Goal: Task Accomplishment & Management: Manage account settings

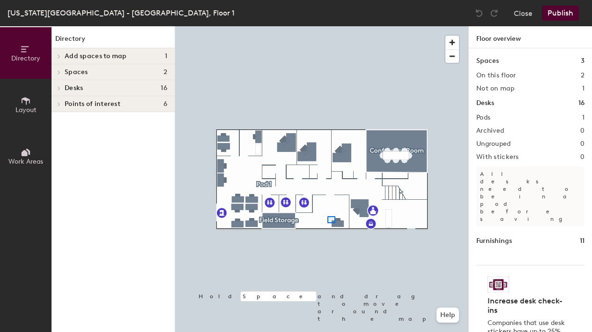
click at [329, 26] on div at bounding box center [321, 26] width 293 height 0
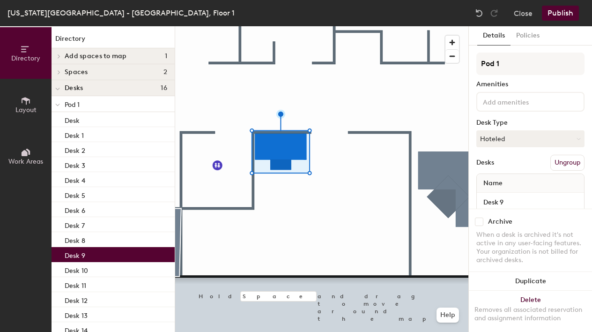
click at [270, 26] on div at bounding box center [321, 26] width 293 height 0
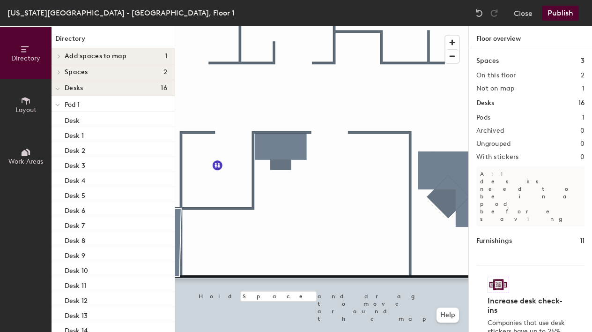
click at [24, 104] on icon at bounding box center [26, 101] width 10 height 10
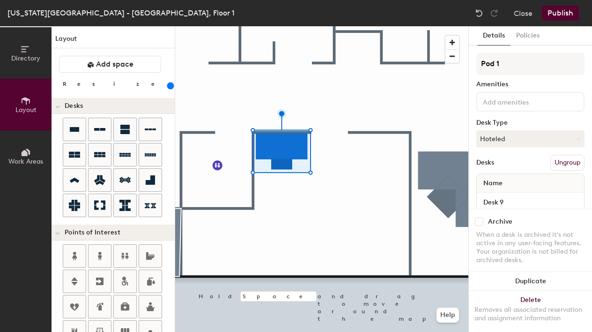
scroll to position [25, 0]
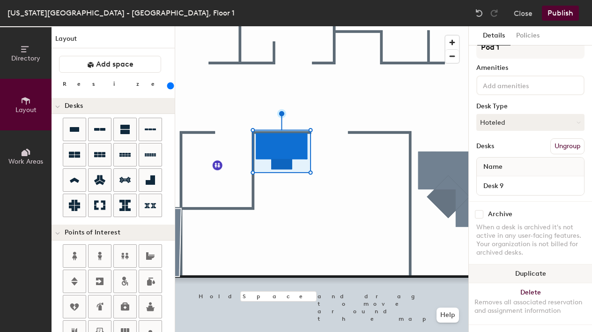
click at [537, 264] on button "Duplicate" at bounding box center [530, 273] width 123 height 19
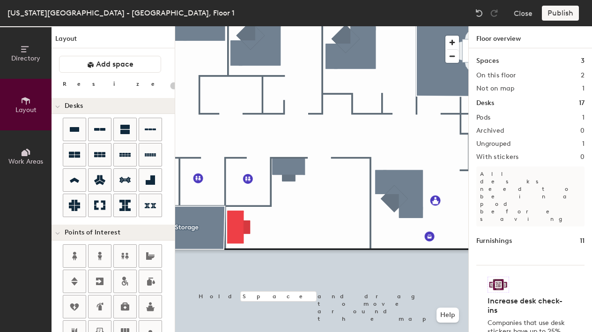
click at [547, 265] on div "Increase desk check-ins Companies that use desk stickers have up to 25% more ch…" at bounding box center [531, 316] width 108 height 102
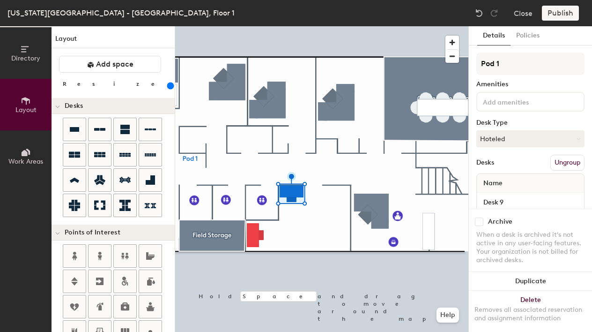
type input "280"
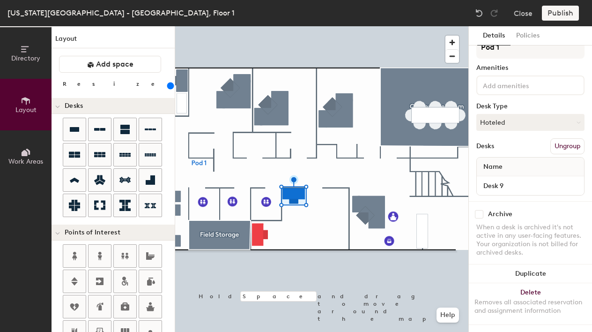
click at [30, 59] on span "Directory" at bounding box center [25, 58] width 29 height 8
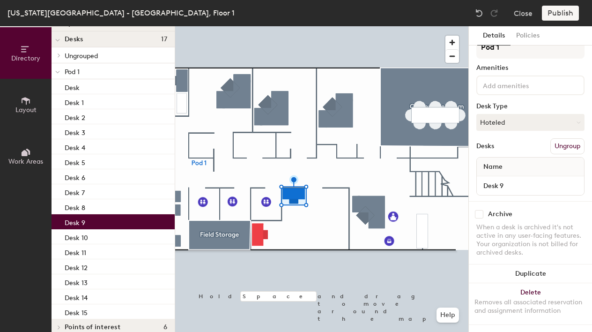
scroll to position [60, 0]
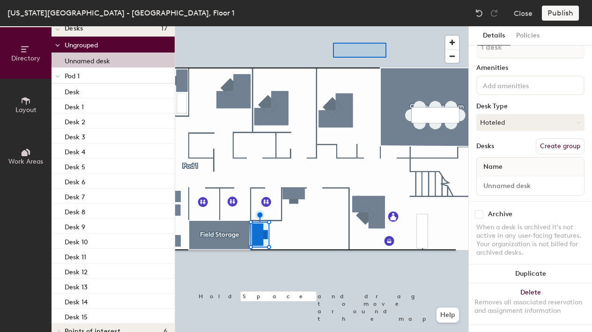
click at [386, 26] on div at bounding box center [321, 26] width 293 height 0
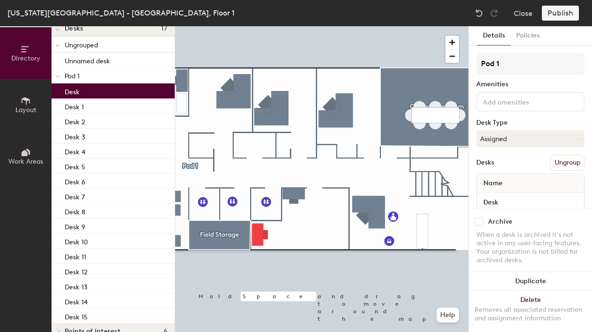
click at [92, 90] on div "Desk" at bounding box center [113, 90] width 123 height 15
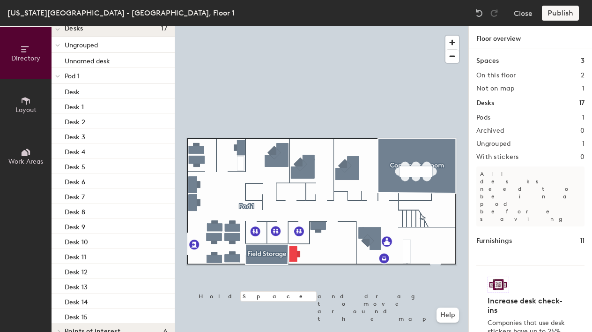
click at [370, 26] on div at bounding box center [321, 26] width 293 height 0
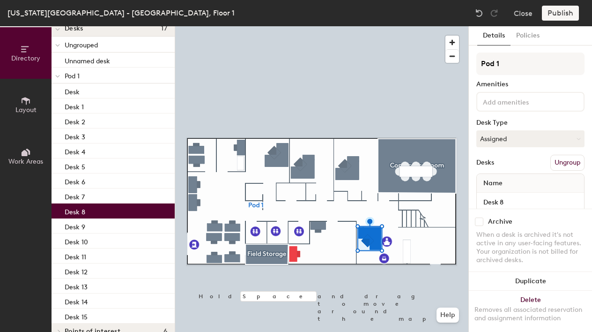
click at [318, 26] on div at bounding box center [321, 26] width 293 height 0
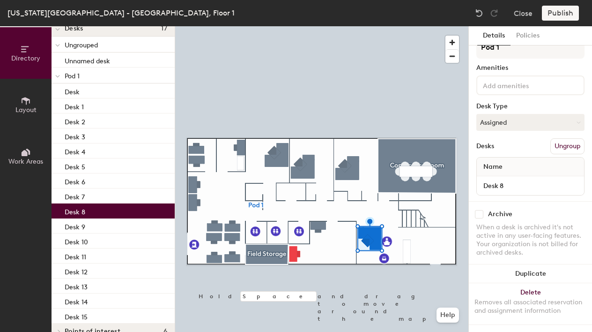
scroll to position [25, 0]
click at [510, 179] on input "Desk 8" at bounding box center [531, 185] width 104 height 13
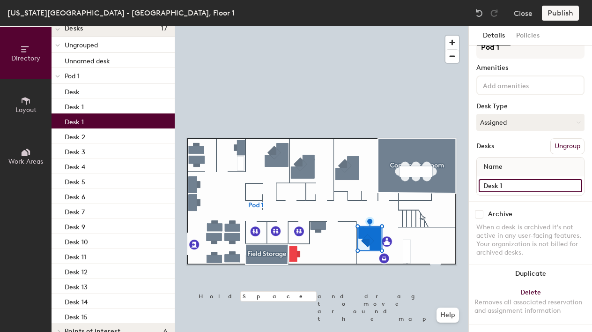
type input "Desk 1"
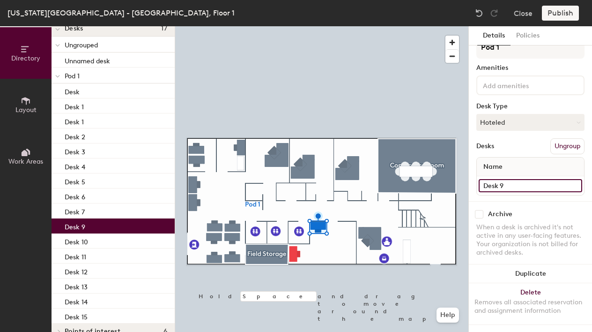
click at [513, 179] on input "Desk 9" at bounding box center [531, 185] width 104 height 13
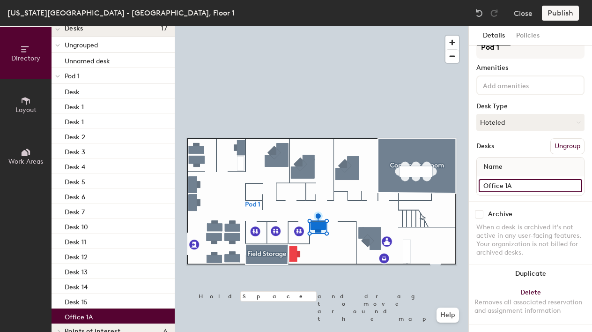
type input "Office 1A"
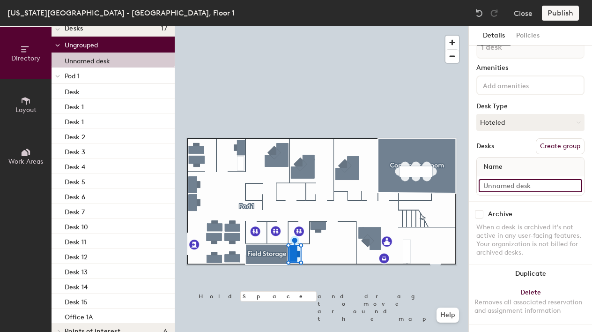
click at [506, 179] on input at bounding box center [531, 185] width 104 height 13
type input "Office 1B"
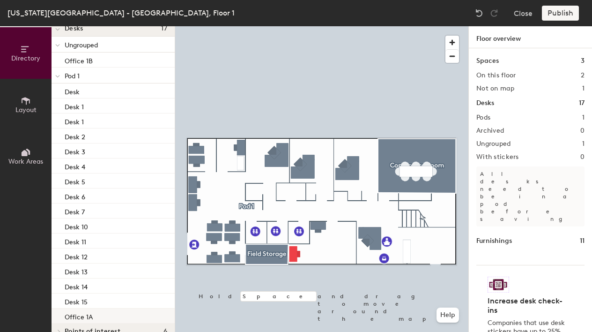
click at [232, 26] on div at bounding box center [321, 26] width 293 height 0
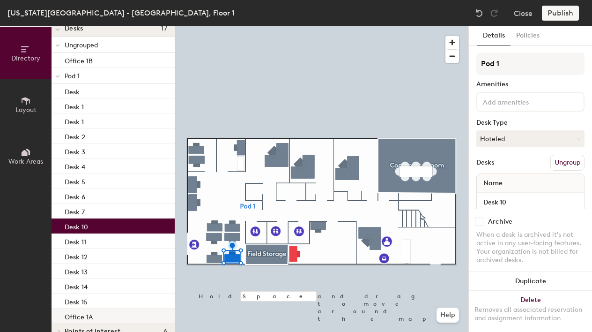
click at [317, 26] on div at bounding box center [321, 26] width 293 height 0
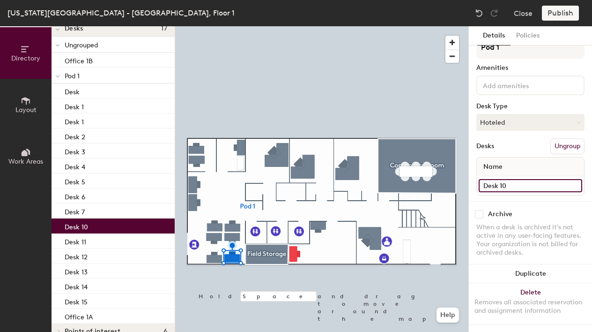
click at [519, 179] on input "Desk 10" at bounding box center [531, 185] width 104 height 13
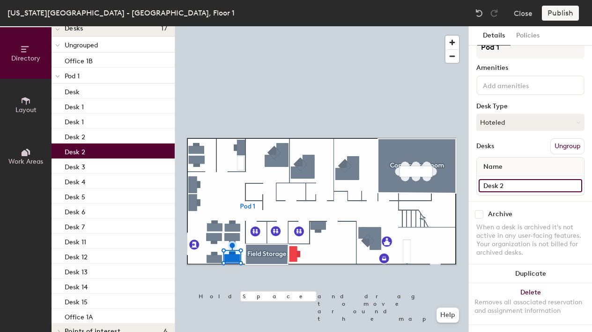
type input "Desk 2"
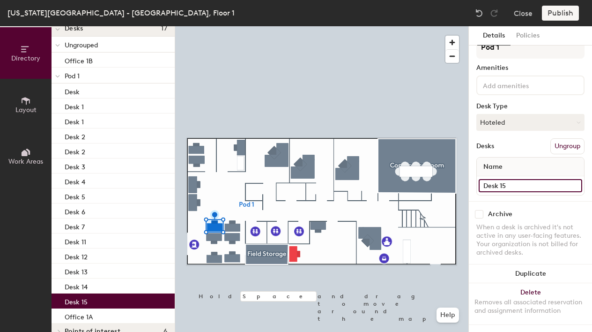
click at [509, 179] on input "Desk 15" at bounding box center [531, 185] width 104 height 13
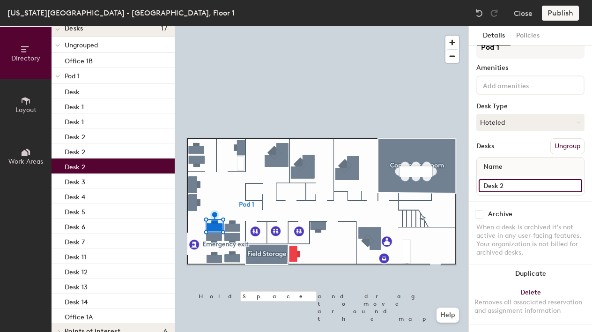
type input "Desk 2"
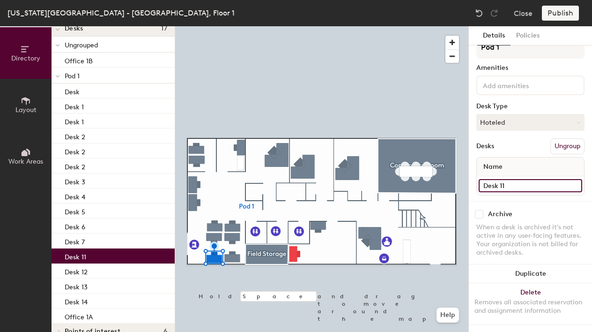
click at [508, 179] on input "Desk 11" at bounding box center [531, 185] width 104 height 13
click at [510, 179] on input "Desk 11" at bounding box center [531, 185] width 104 height 13
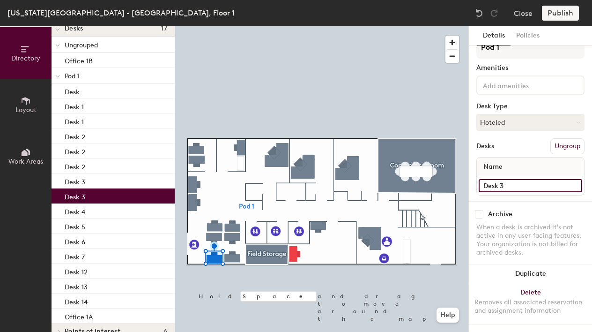
type input "Desk 3"
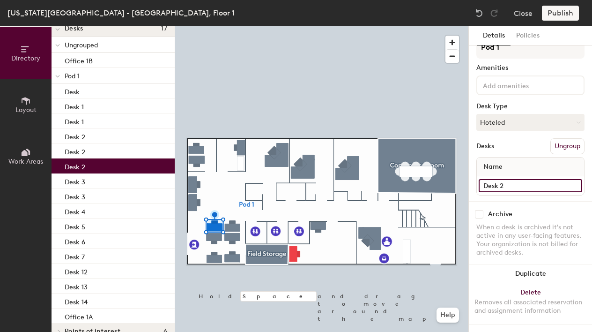
click at [512, 179] on input "Desk 2" at bounding box center [531, 185] width 104 height 13
click at [513, 179] on input "Desk 2" at bounding box center [531, 185] width 104 height 13
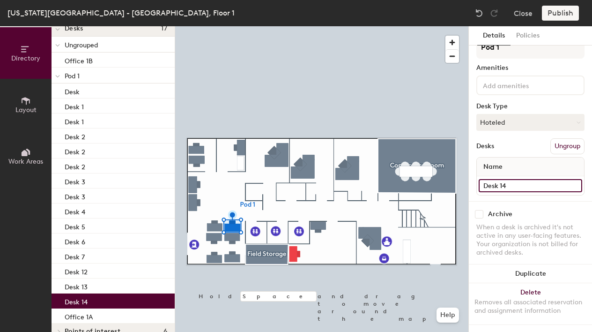
click at [511, 179] on input "Desk 14" at bounding box center [531, 185] width 104 height 13
click at [500, 179] on input "Desk 14" at bounding box center [531, 185] width 104 height 13
drag, startPoint x: 500, startPoint y: 176, endPoint x: 520, endPoint y: 181, distance: 20.3
click at [520, 181] on input "Desk 14" at bounding box center [531, 185] width 104 height 13
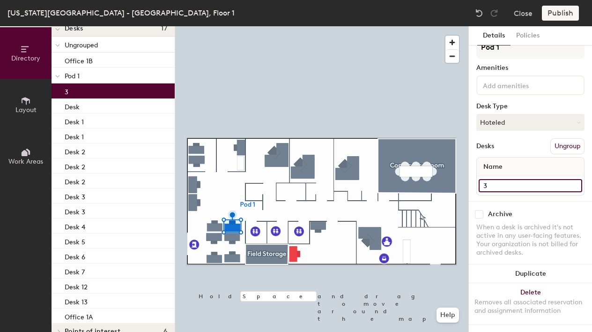
type input "3"
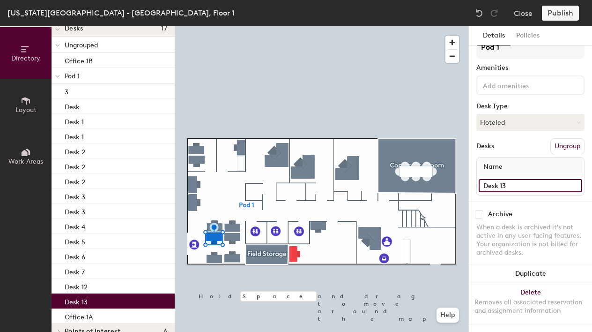
click at [500, 179] on input "Desk 13" at bounding box center [531, 185] width 104 height 13
drag, startPoint x: 500, startPoint y: 177, endPoint x: 518, endPoint y: 178, distance: 17.4
click at [518, 179] on input "Desk 13" at bounding box center [531, 185] width 104 height 13
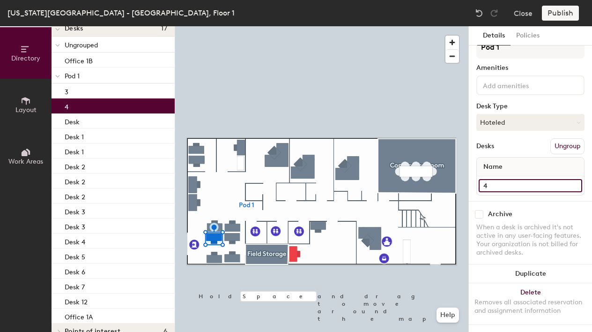
type input "4"
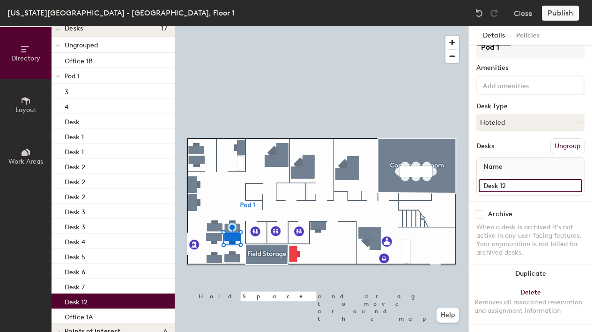
click at [502, 179] on input "Desk 12" at bounding box center [531, 185] width 104 height 13
click at [501, 179] on input "Desk 12" at bounding box center [531, 185] width 104 height 13
drag, startPoint x: 501, startPoint y: 176, endPoint x: 520, endPoint y: 178, distance: 18.9
click at [520, 179] on input "Desk 12" at bounding box center [531, 185] width 104 height 13
type input "5"
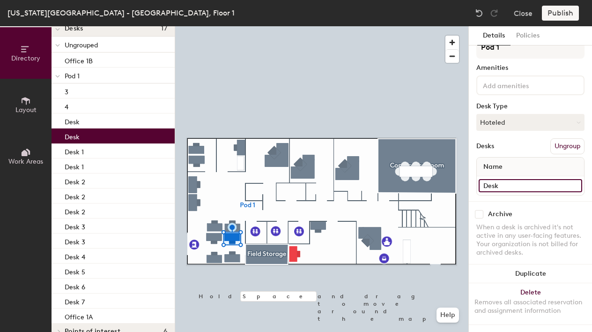
type input "Desk 5"
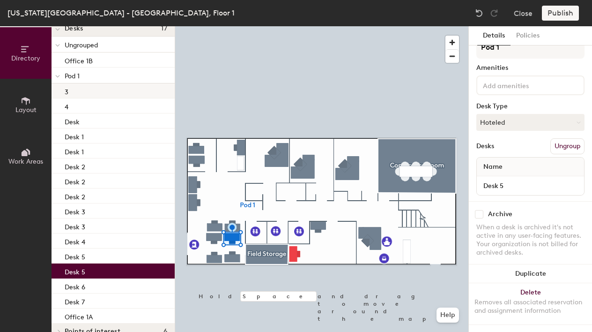
click at [79, 88] on div "3" at bounding box center [113, 90] width 123 height 15
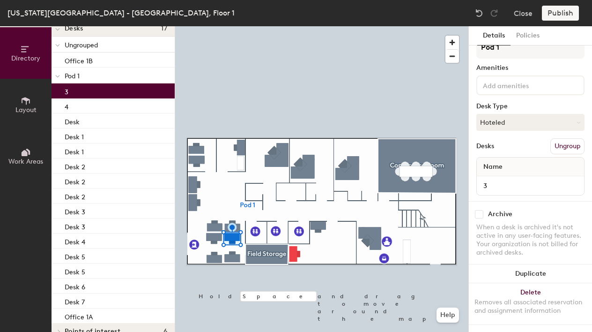
click at [78, 89] on div "3" at bounding box center [113, 90] width 123 height 15
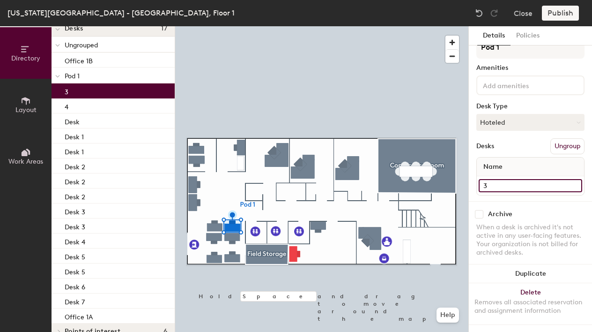
click at [486, 179] on input "3" at bounding box center [531, 185] width 104 height 13
click at [484, 179] on input "3" at bounding box center [531, 185] width 104 height 13
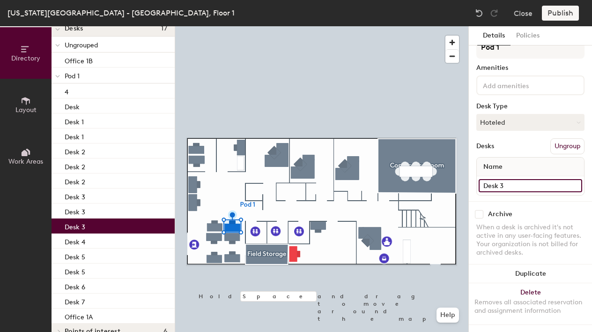
type input "Desk 3"
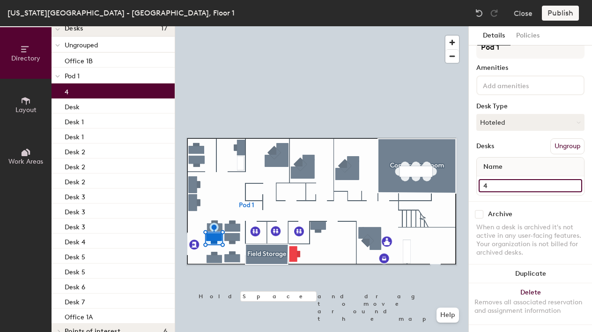
click at [485, 179] on input "4" at bounding box center [531, 185] width 104 height 13
click at [484, 179] on input "4" at bounding box center [531, 185] width 104 height 13
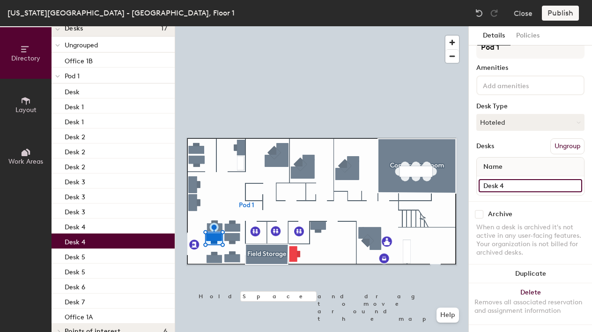
type input "Desk 4"
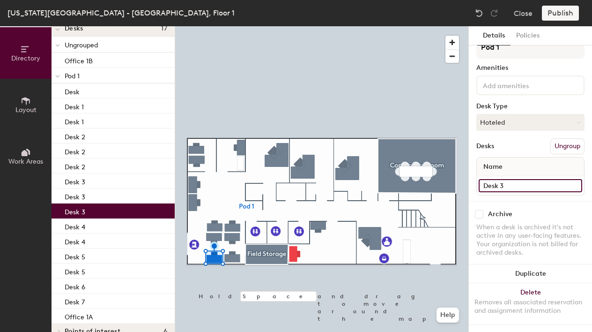
click at [502, 179] on input "Desk 3" at bounding box center [531, 185] width 104 height 13
click at [501, 179] on input "Desk 3" at bounding box center [531, 185] width 104 height 13
drag, startPoint x: 501, startPoint y: 176, endPoint x: 514, endPoint y: 177, distance: 13.2
click at [514, 179] on input "Desk 3" at bounding box center [531, 185] width 104 height 13
click at [500, 179] on input "Desk 3" at bounding box center [531, 185] width 104 height 13
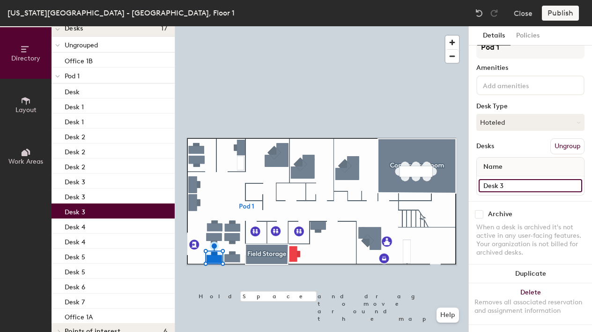
click at [499, 179] on input "Desk 3" at bounding box center [531, 185] width 104 height 13
drag, startPoint x: 502, startPoint y: 177, endPoint x: 514, endPoint y: 179, distance: 12.7
click at [514, 179] on input "Desk 3" at bounding box center [531, 185] width 104 height 13
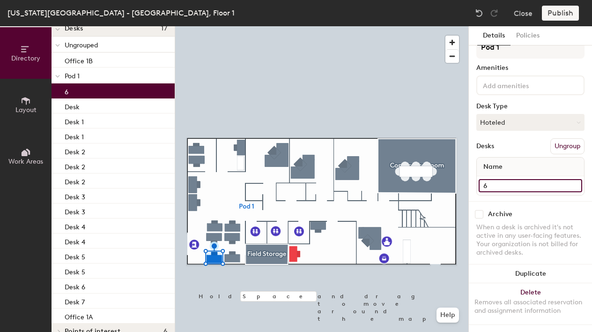
type input "6"
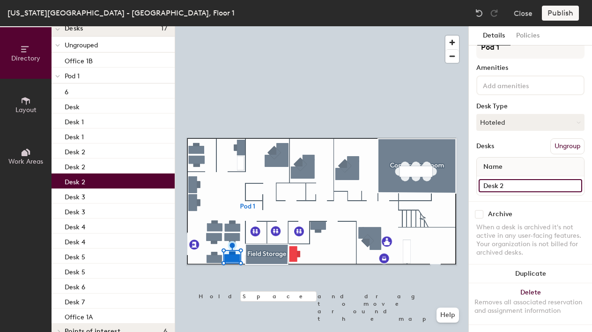
click at [500, 179] on input "Desk 2" at bounding box center [531, 185] width 104 height 13
click at [501, 179] on input "Desk 2" at bounding box center [531, 185] width 104 height 13
drag, startPoint x: 501, startPoint y: 176, endPoint x: 514, endPoint y: 178, distance: 13.3
click at [514, 179] on input "Desk 2" at bounding box center [531, 185] width 104 height 13
type input "7"
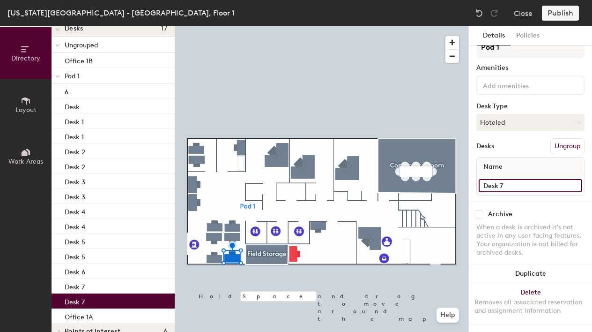
type input "Desk 7"
click at [23, 148] on icon at bounding box center [26, 152] width 10 height 10
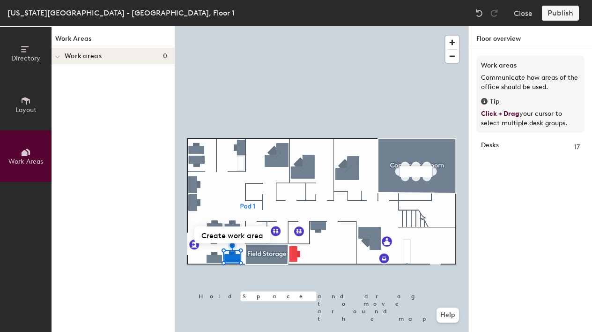
scroll to position [0, 0]
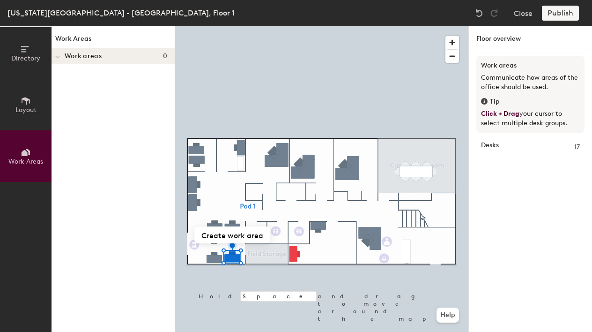
click at [26, 153] on icon at bounding box center [25, 153] width 6 height 6
click at [27, 98] on icon at bounding box center [26, 100] width 8 height 7
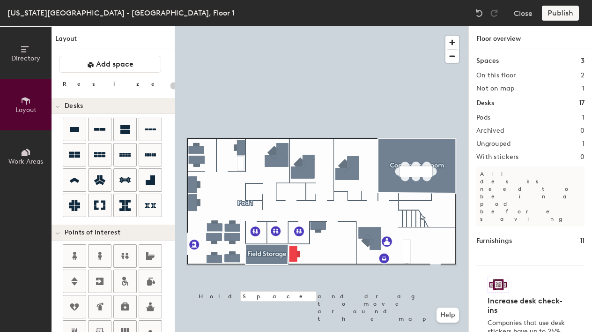
click at [192, 26] on div at bounding box center [321, 26] width 293 height 0
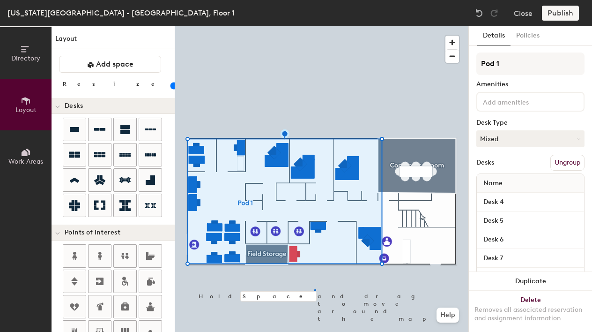
click at [314, 26] on div at bounding box center [321, 26] width 293 height 0
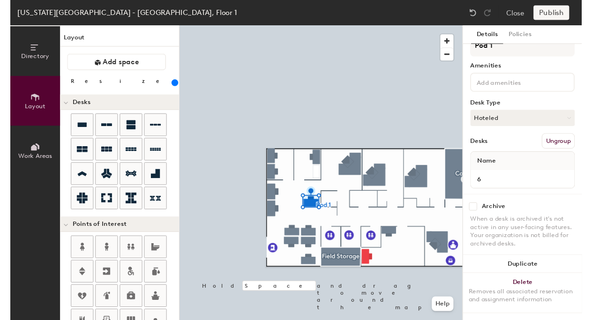
scroll to position [24, 0]
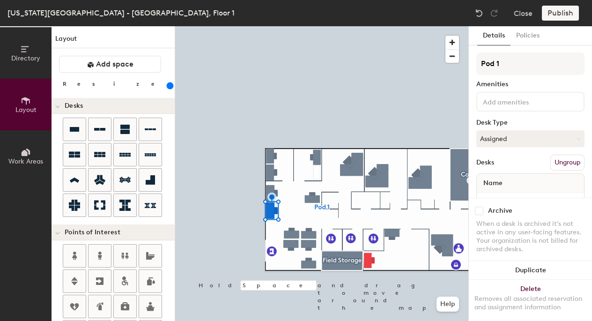
click at [522, 281] on button "Delete Removes all associated reservation and assignment information" at bounding box center [530, 300] width 123 height 41
click at [526, 280] on button "Delete Removes all associated reservation and assignment information" at bounding box center [530, 300] width 123 height 41
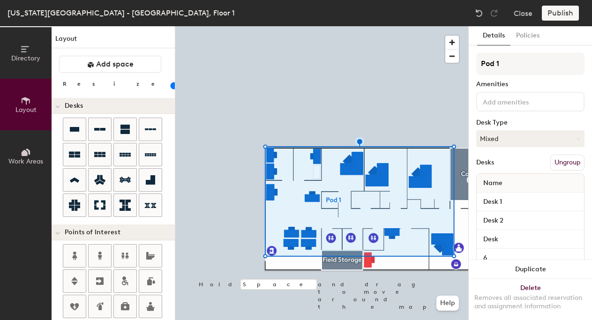
type input "400"
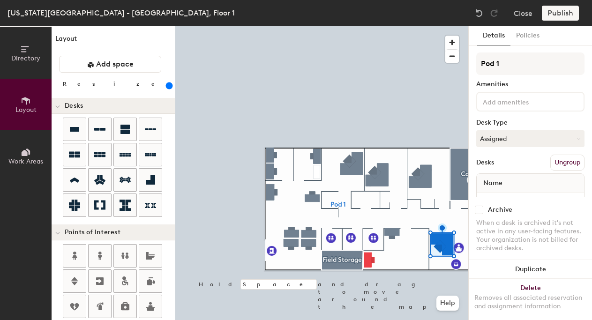
click at [19, 148] on button "Work Areas" at bounding box center [26, 156] width 52 height 52
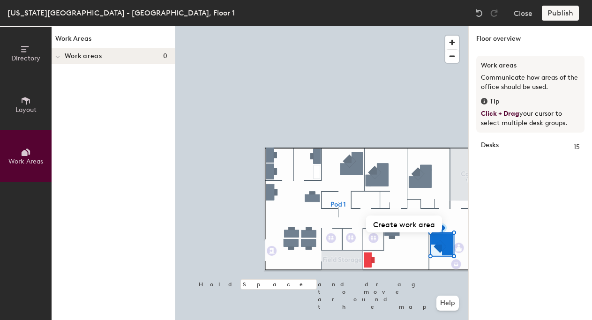
click at [25, 105] on icon at bounding box center [26, 101] width 10 height 10
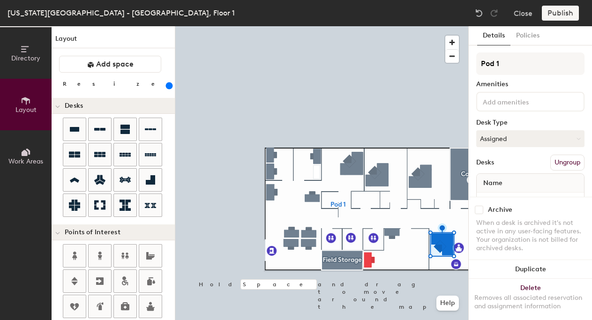
click at [31, 52] on button "Directory" at bounding box center [26, 53] width 52 height 52
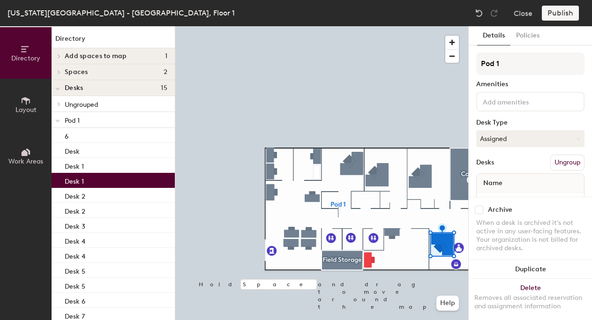
click at [91, 118] on p "Pod 1" at bounding box center [116, 120] width 103 height 12
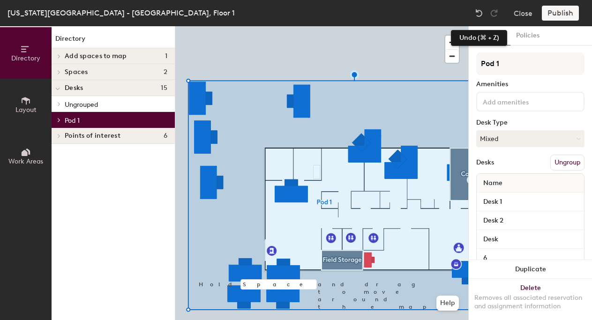
click at [481, 14] on img at bounding box center [478, 12] width 9 height 9
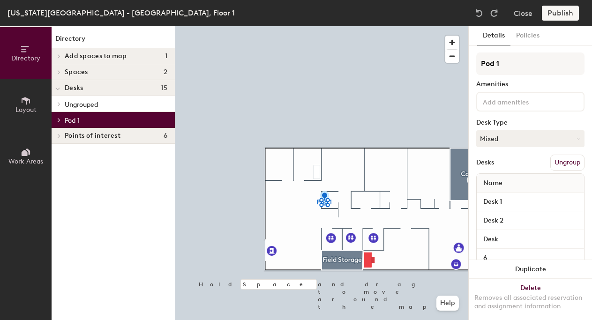
click at [481, 14] on img at bounding box center [478, 12] width 9 height 9
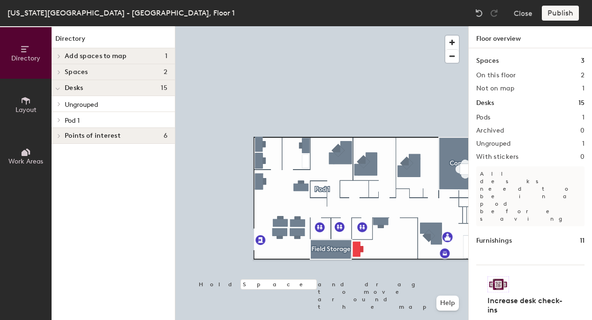
click at [74, 123] on span "Pod 1" at bounding box center [72, 121] width 15 height 8
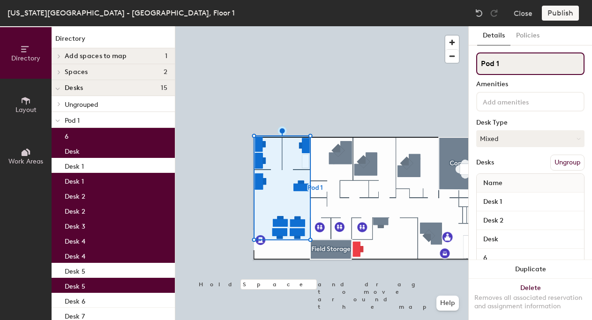
click at [516, 65] on input "Pod 1" at bounding box center [530, 63] width 108 height 22
type input "Pod 2"
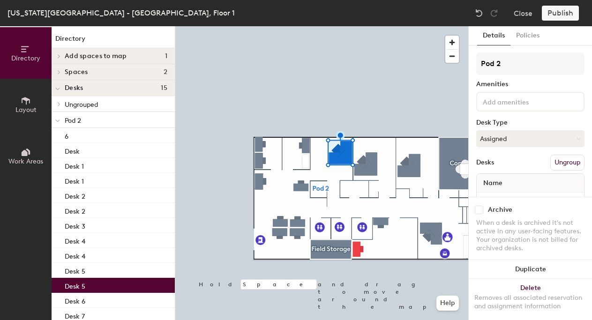
click at [70, 123] on span "Pod 2" at bounding box center [73, 121] width 16 height 8
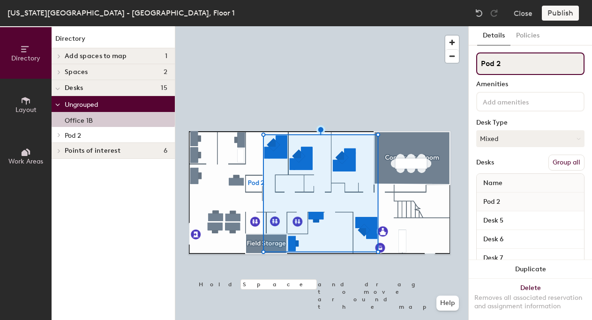
click at [514, 64] on input "Pod 2" at bounding box center [530, 63] width 108 height 22
type input "Pod 1"
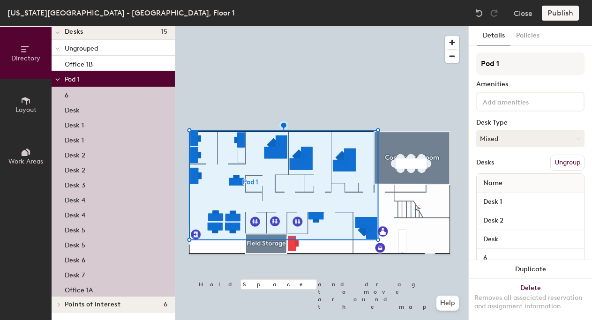
scroll to position [0, 0]
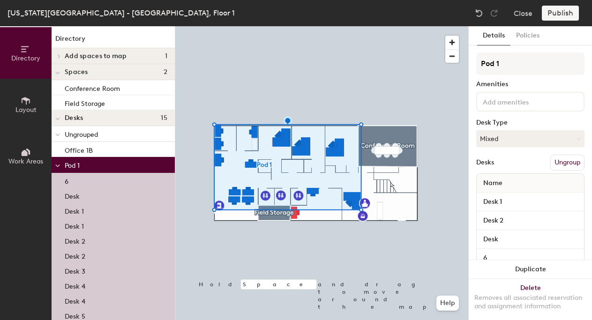
click at [558, 163] on button "Ungroup" at bounding box center [567, 163] width 34 height 16
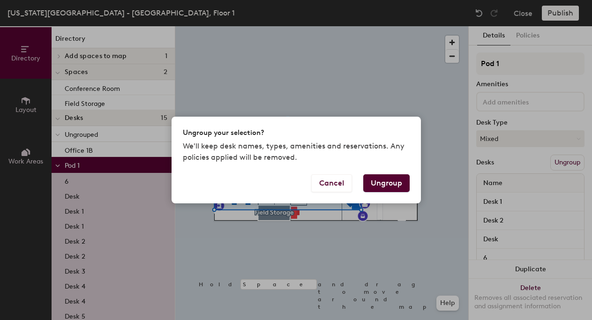
click at [375, 186] on button "Ungroup" at bounding box center [386, 183] width 46 height 18
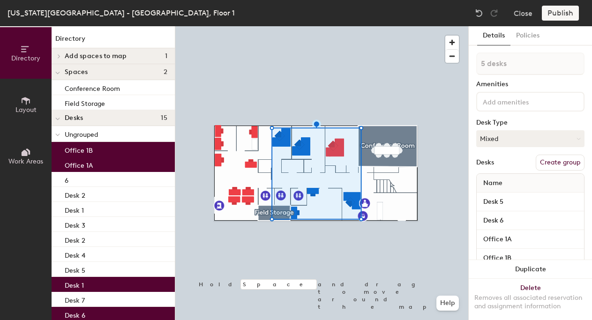
type input "6 desks"
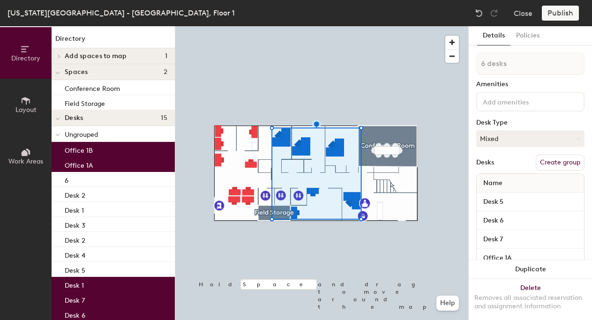
click at [548, 160] on button "Create group" at bounding box center [560, 163] width 49 height 16
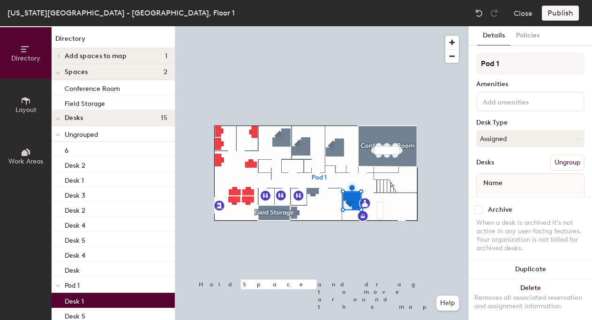
click at [501, 181] on span "Name" at bounding box center [492, 183] width 29 height 17
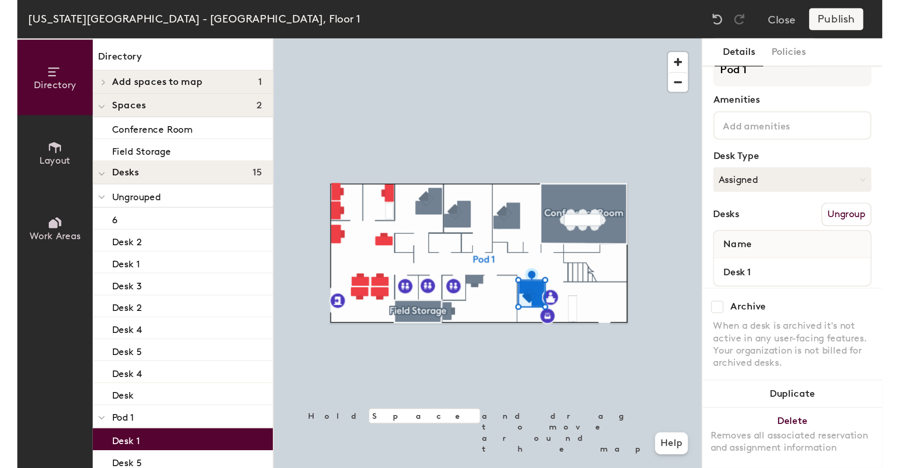
scroll to position [37, 0]
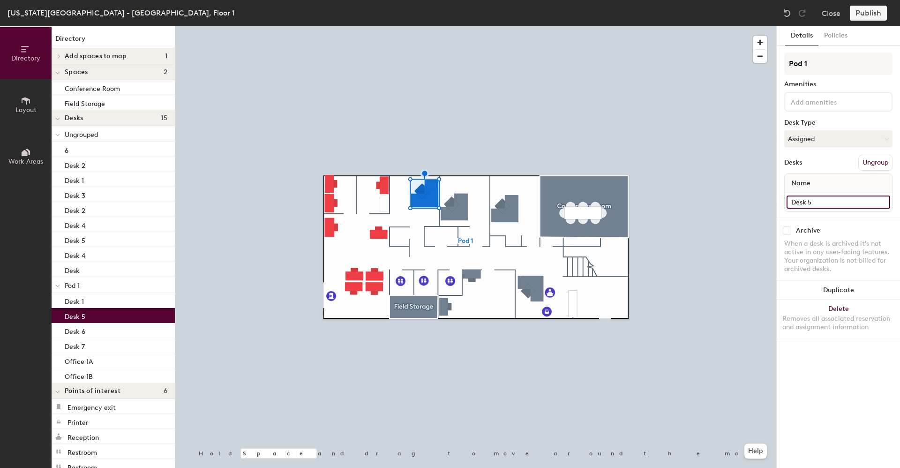
click at [592, 201] on input "Desk 5" at bounding box center [838, 201] width 104 height 13
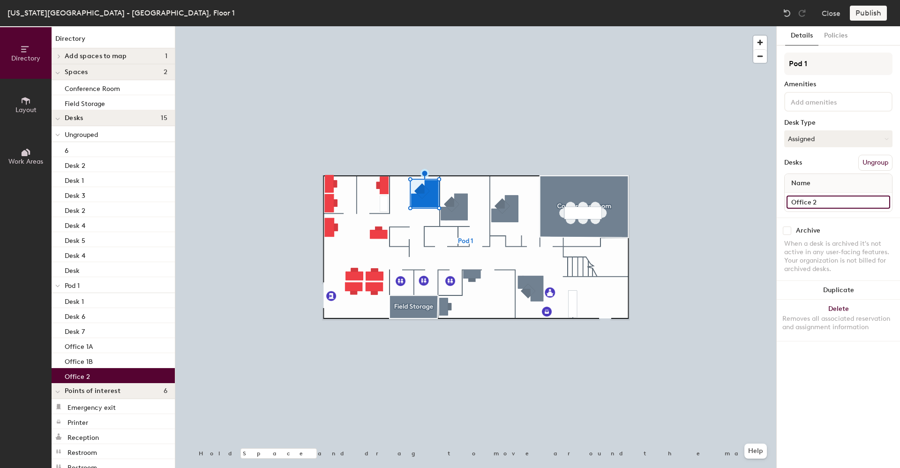
type input "Office 2"
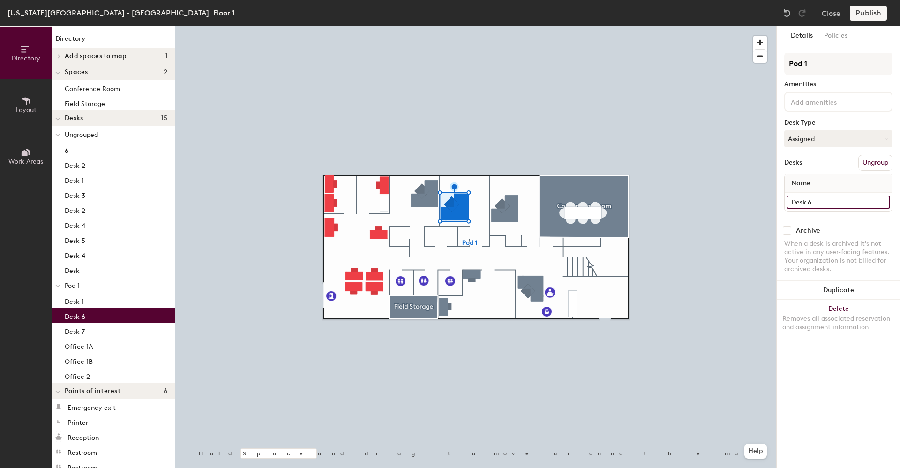
click at [592, 204] on input "Desk 6" at bounding box center [838, 201] width 104 height 13
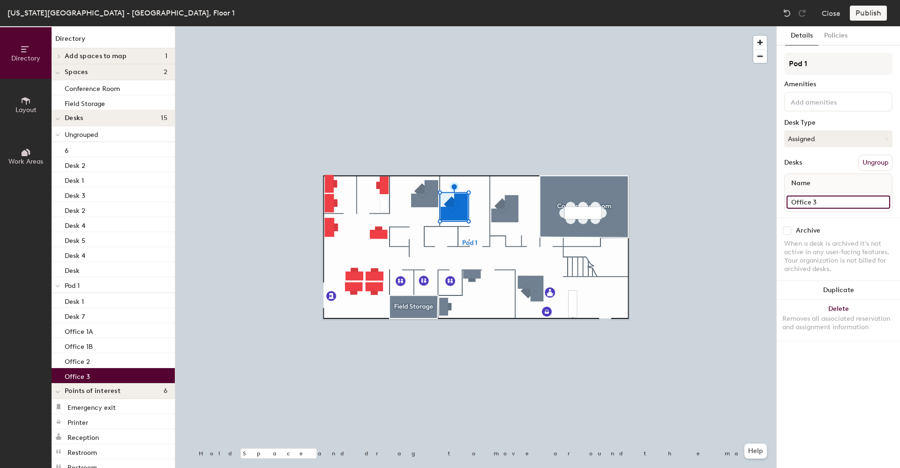
type input "Office 3"
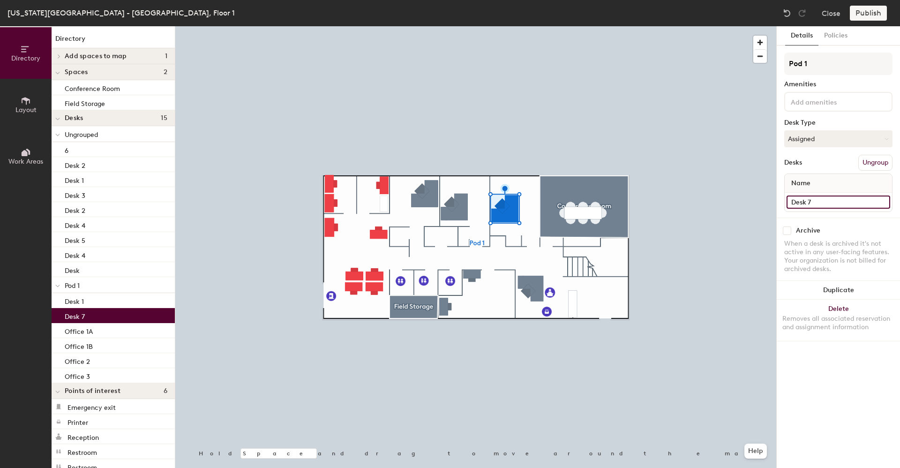
click at [592, 201] on input "Desk 7" at bounding box center [838, 201] width 104 height 13
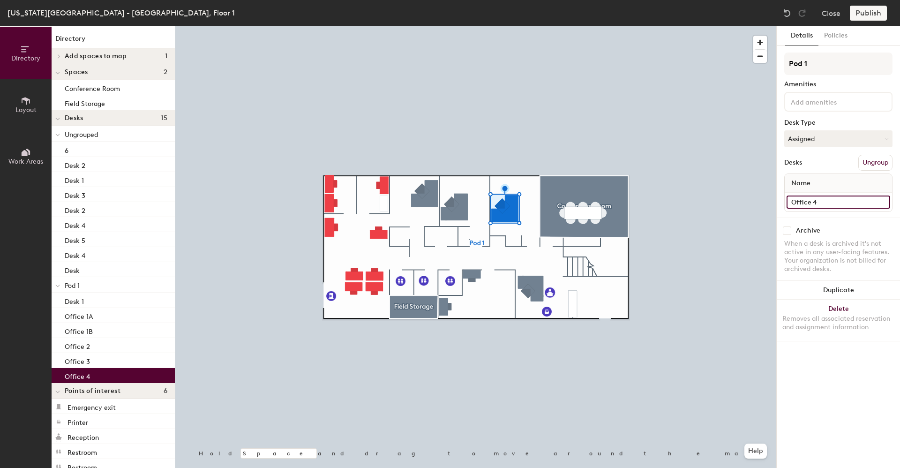
type input "Office 4"
click at [592, 223] on div "Archive When a desk is archived it's not active in any user-facing features. Yo…" at bounding box center [837, 250] width 123 height 67
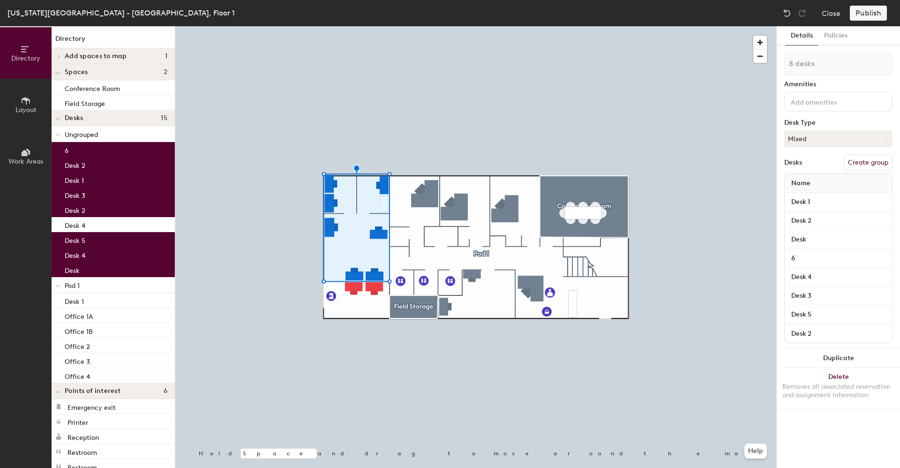
type input "9 desks"
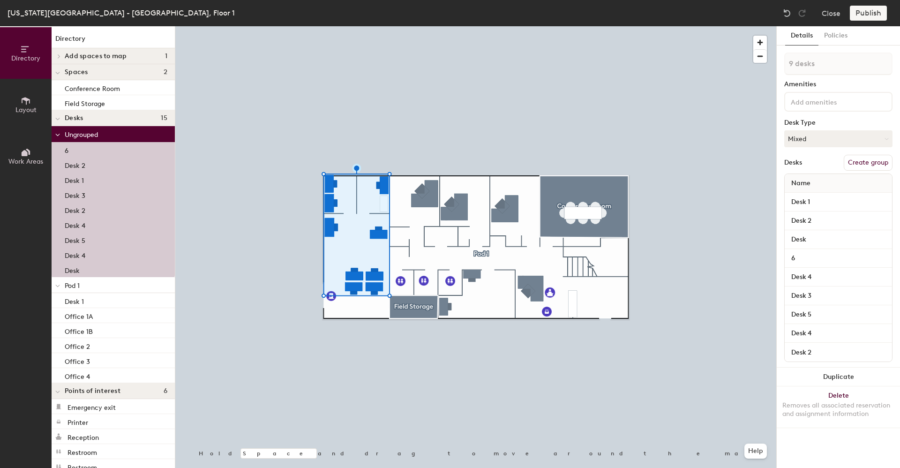
click at [592, 164] on button "Create group" at bounding box center [867, 163] width 49 height 16
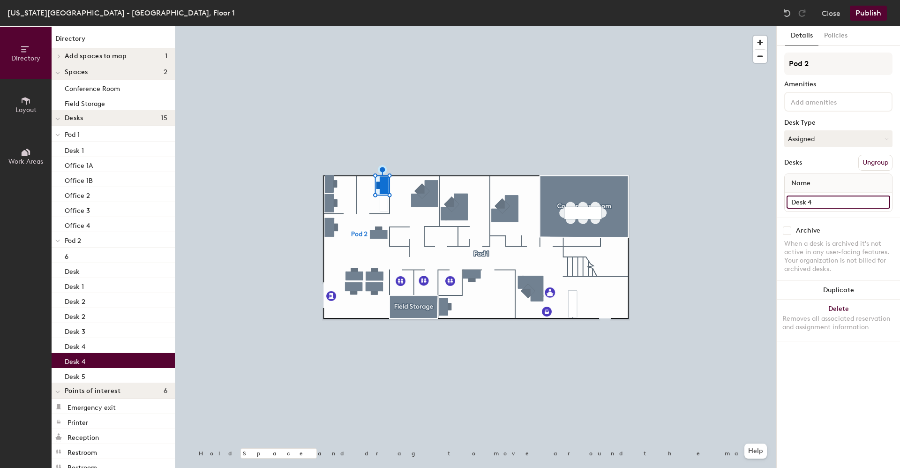
click at [592, 200] on input "Desk 4" at bounding box center [838, 201] width 104 height 13
click at [592, 201] on input "Desk 4" at bounding box center [838, 201] width 104 height 13
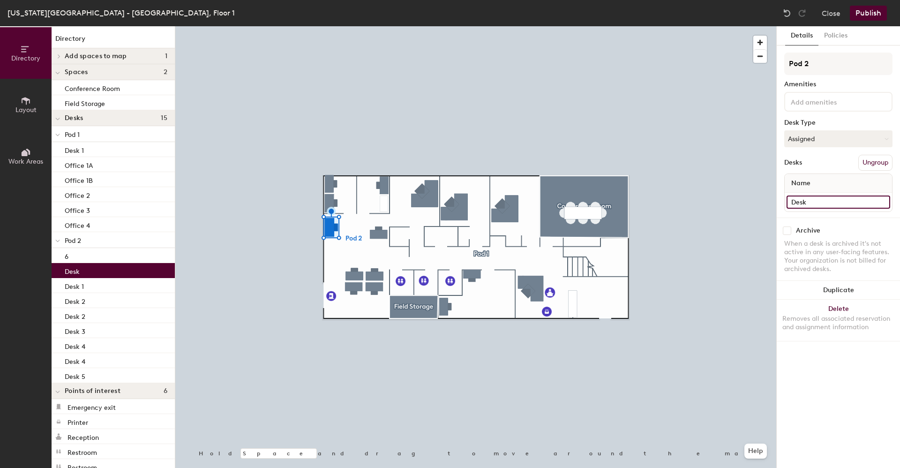
click at [592, 206] on input "Desk" at bounding box center [838, 201] width 104 height 13
click at [592, 205] on input "Desk" at bounding box center [838, 201] width 104 height 13
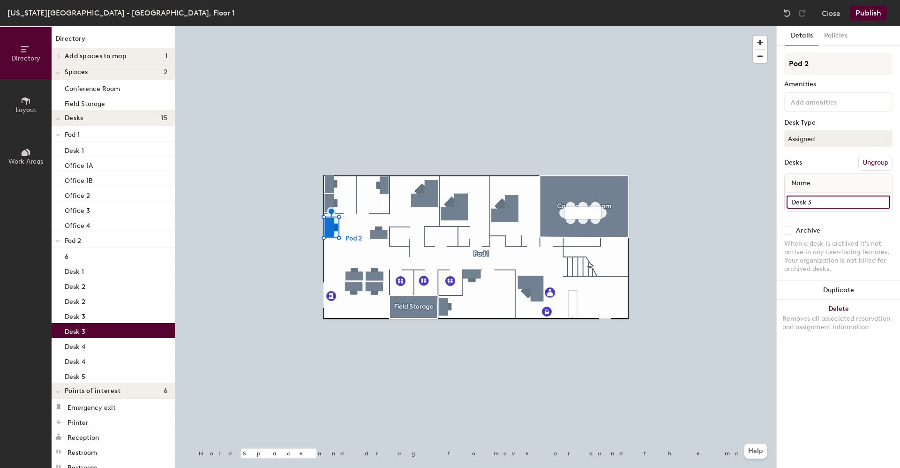
type input "Desk 3"
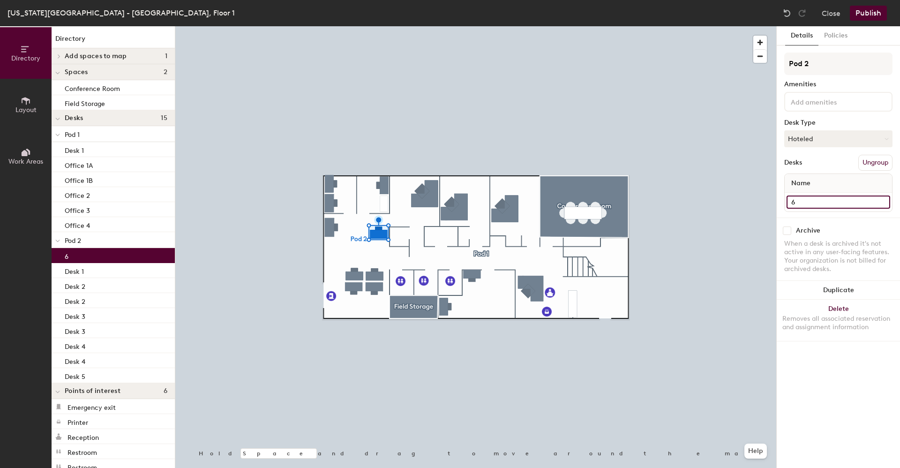
click at [592, 203] on div "Directory Layout Work Areas Directory Add spaces to map 1 Conference Room Space…" at bounding box center [450, 246] width 900 height 441
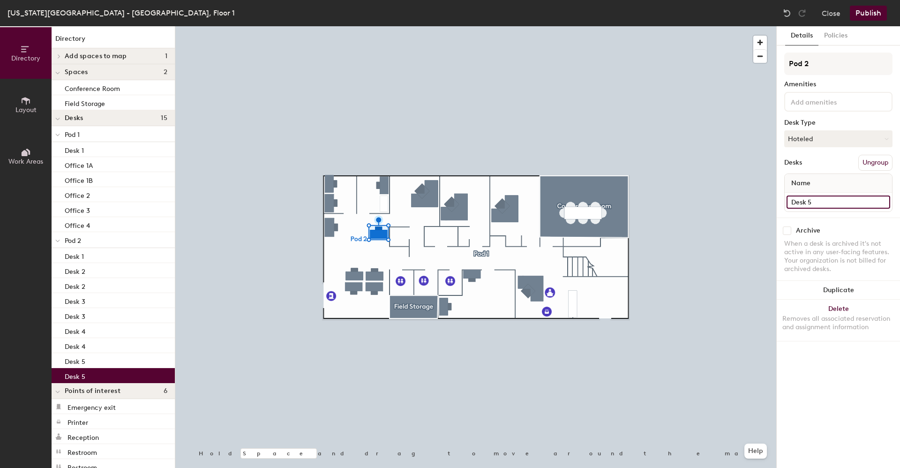
type input "Desk 5"
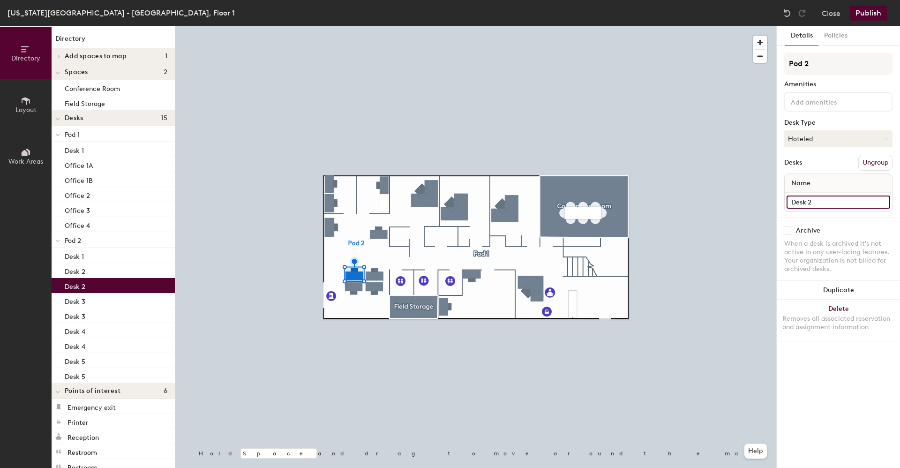
click at [592, 201] on input "Desk 2" at bounding box center [838, 201] width 104 height 13
click at [592, 200] on input "Desk 2" at bounding box center [838, 201] width 104 height 13
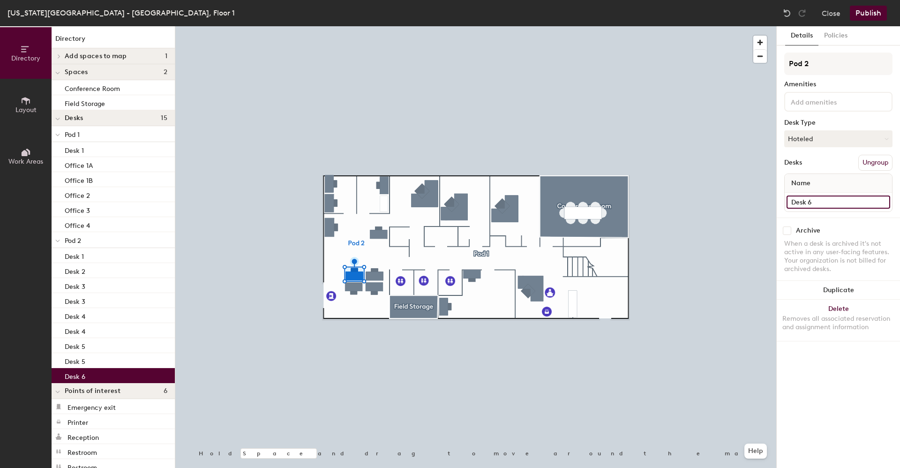
type input "Desk 6"
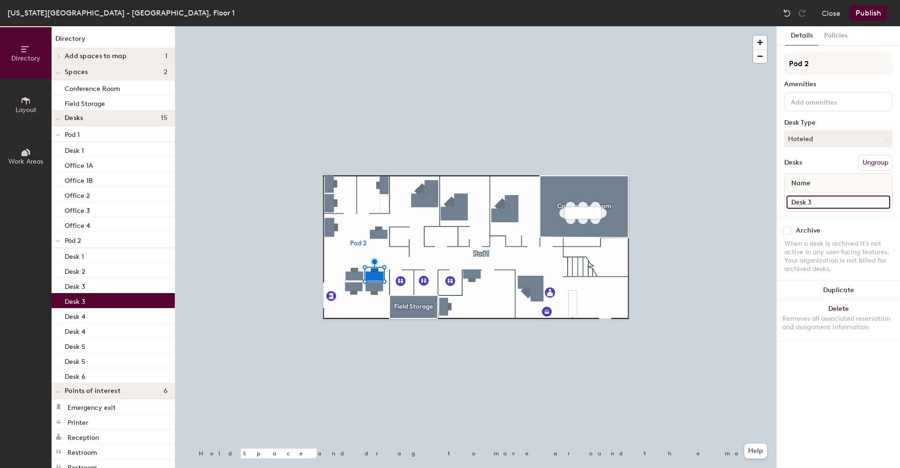
click at [592, 198] on input "Desk 3" at bounding box center [838, 201] width 104 height 13
click at [592, 200] on input "Desk 3" at bounding box center [838, 201] width 104 height 13
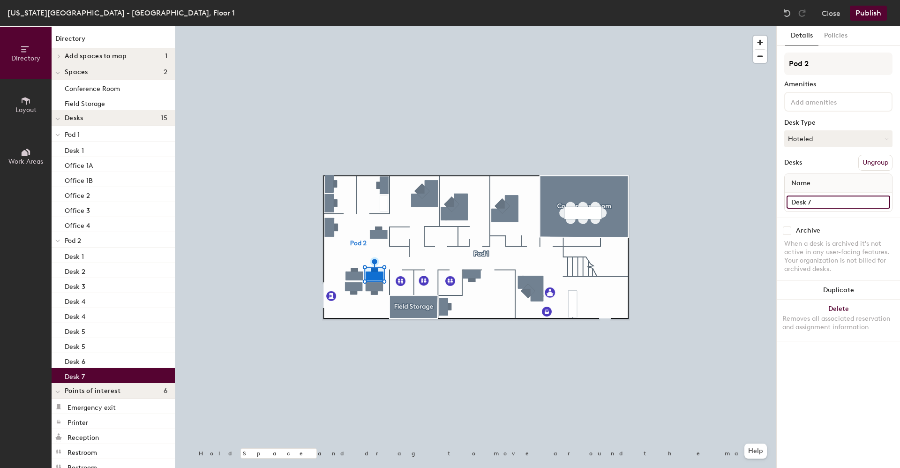
type input "Desk 7"
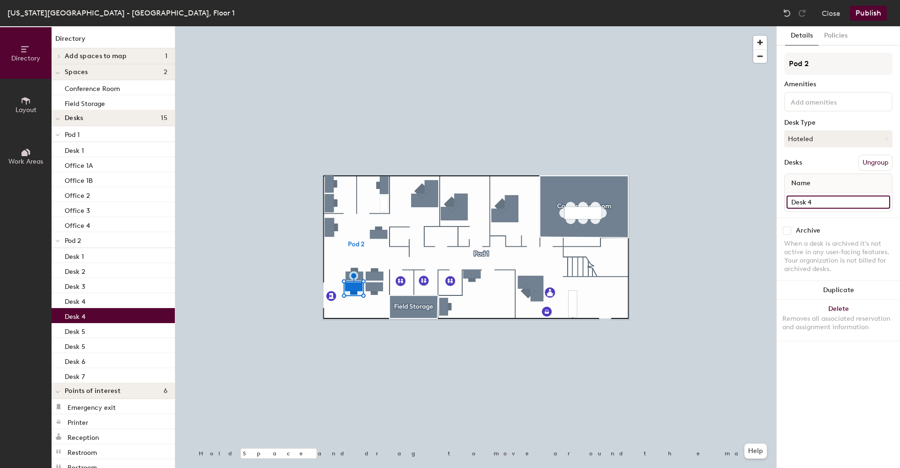
click at [592, 204] on input "Desk 4" at bounding box center [838, 201] width 104 height 13
click at [592, 203] on input "Desk 4" at bounding box center [838, 201] width 104 height 13
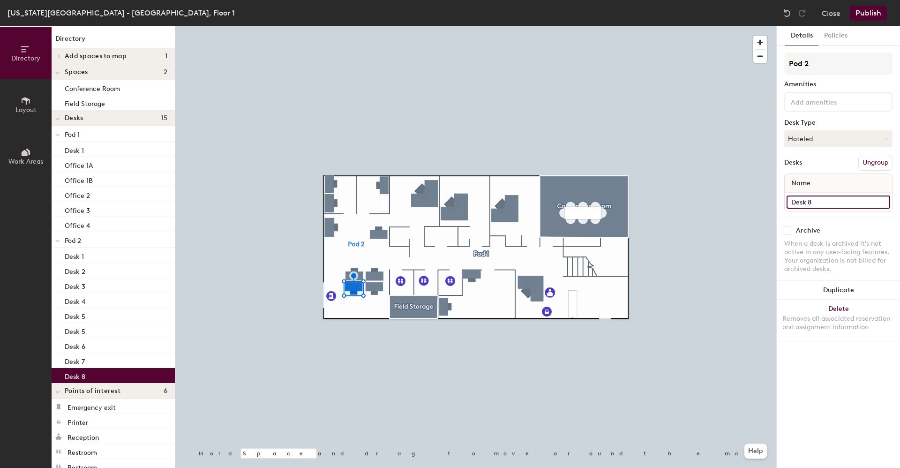
type input "Desk 8"
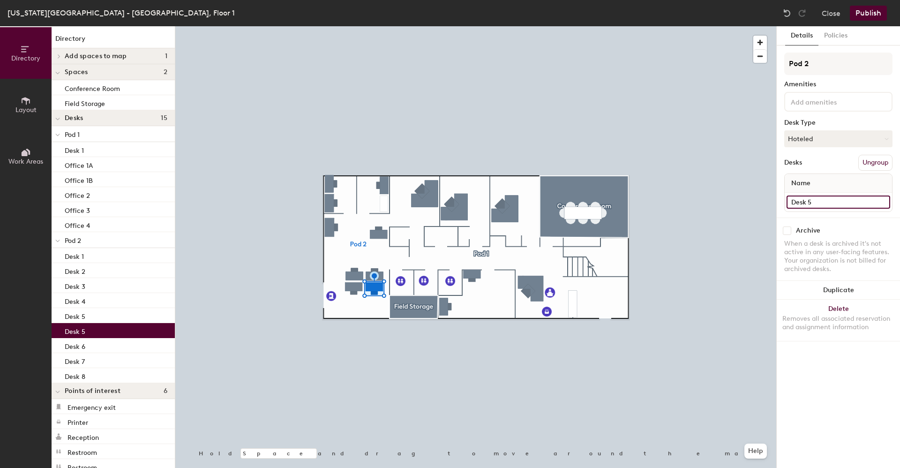
click at [592, 202] on input "Desk 5" at bounding box center [838, 201] width 104 height 13
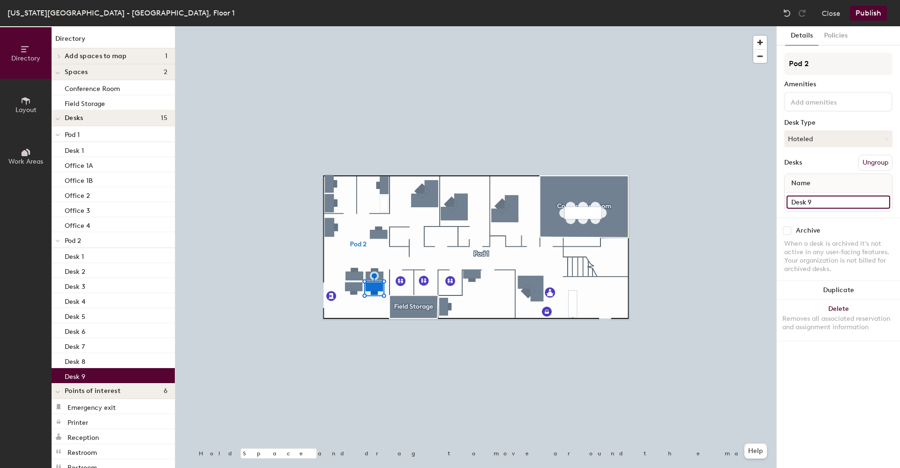
type input "Desk 9"
click at [592, 331] on div "Details Policies Pod 2 Amenities Desk Type Hoteled Desks Ungroup Name Desk 9 Ar…" at bounding box center [837, 246] width 123 height 441
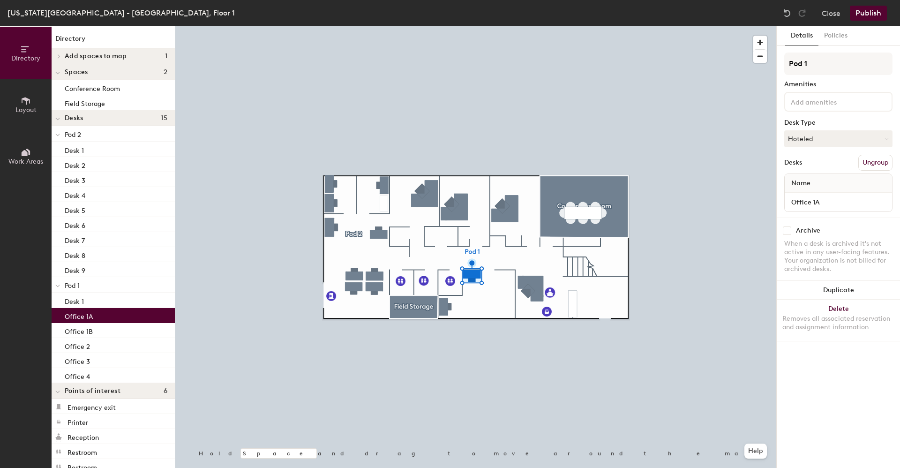
click at [28, 98] on icon at bounding box center [26, 100] width 8 height 7
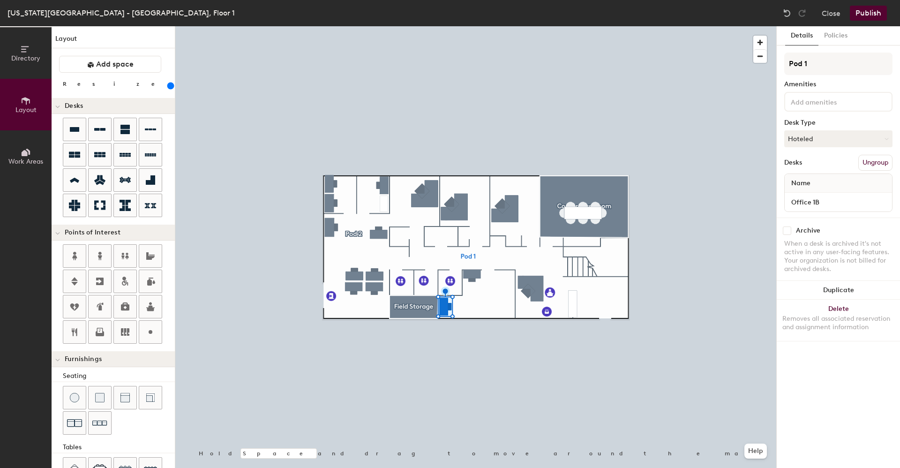
click at [592, 12] on button "Publish" at bounding box center [868, 13] width 37 height 15
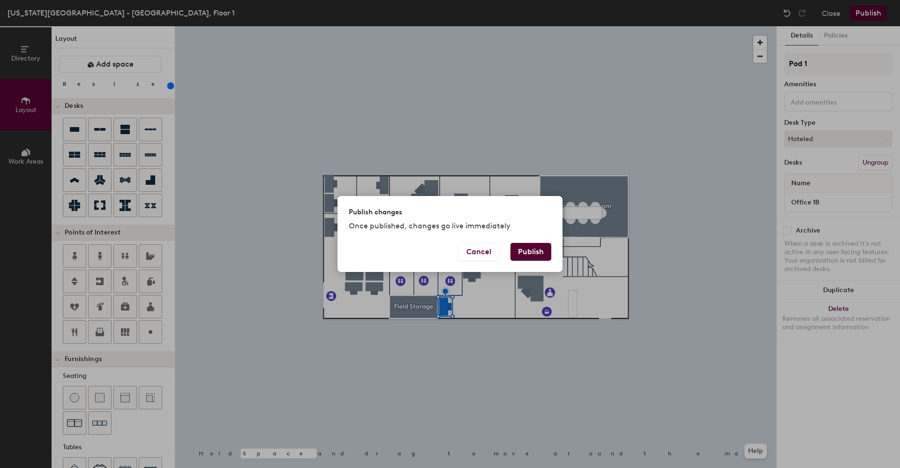
click at [529, 253] on button "Publish" at bounding box center [530, 252] width 41 height 18
type input "20"
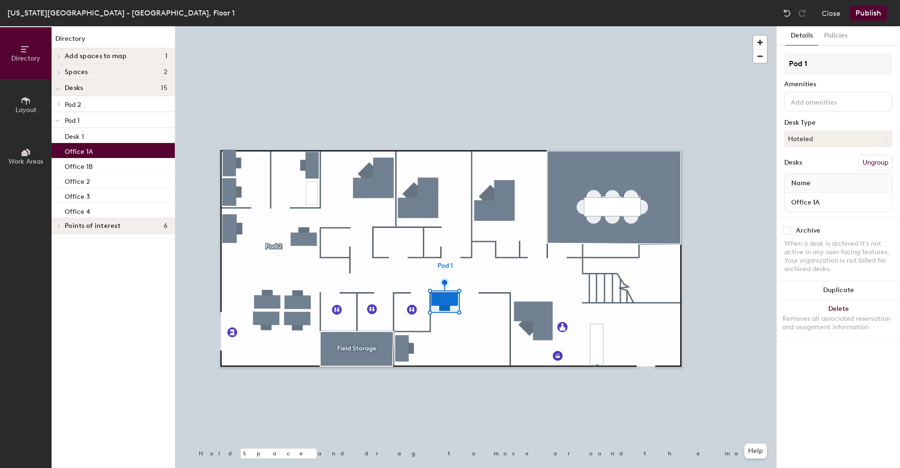
click at [834, 32] on button "Policies" at bounding box center [835, 35] width 35 height 19
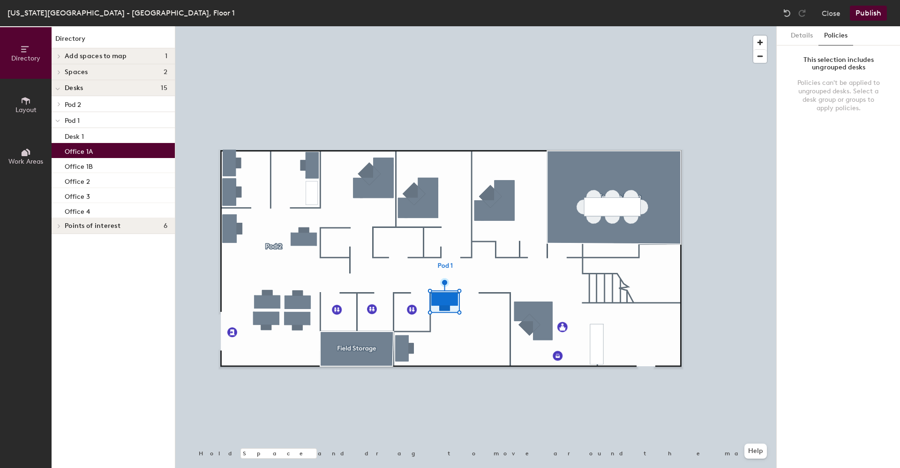
click at [808, 30] on button "Details" at bounding box center [801, 35] width 33 height 19
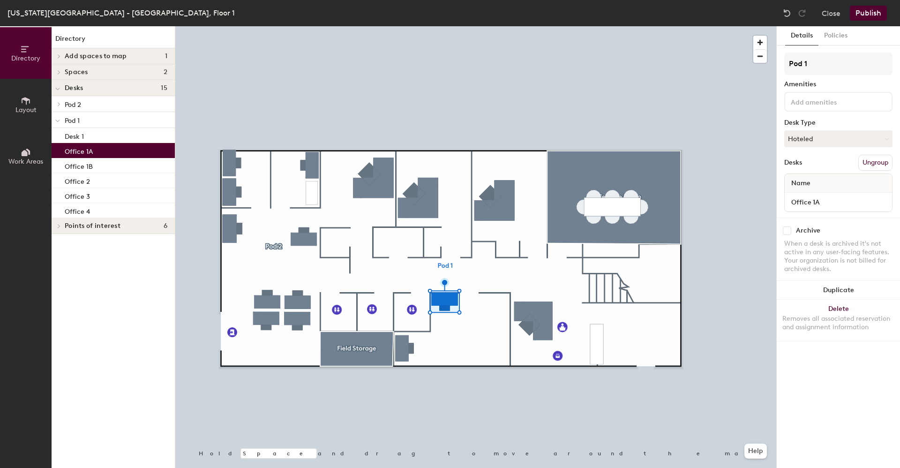
click at [830, 13] on button "Close" at bounding box center [830, 13] width 19 height 15
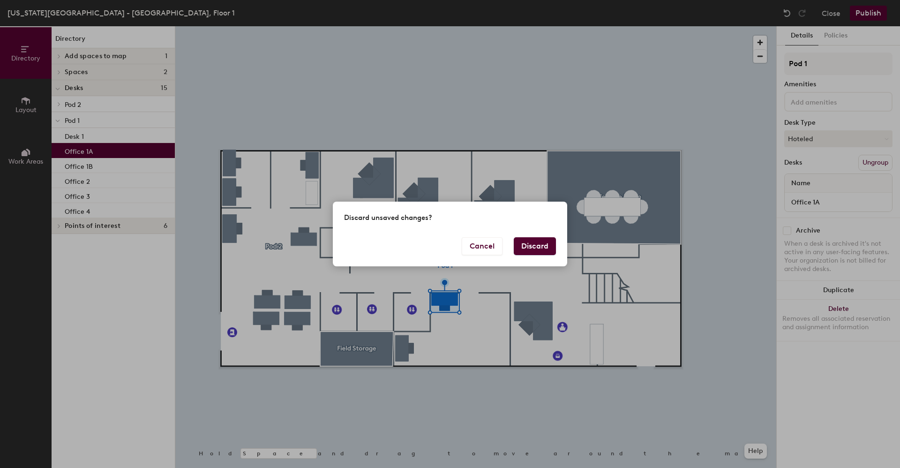
click at [533, 246] on button "Discard" at bounding box center [535, 246] width 42 height 18
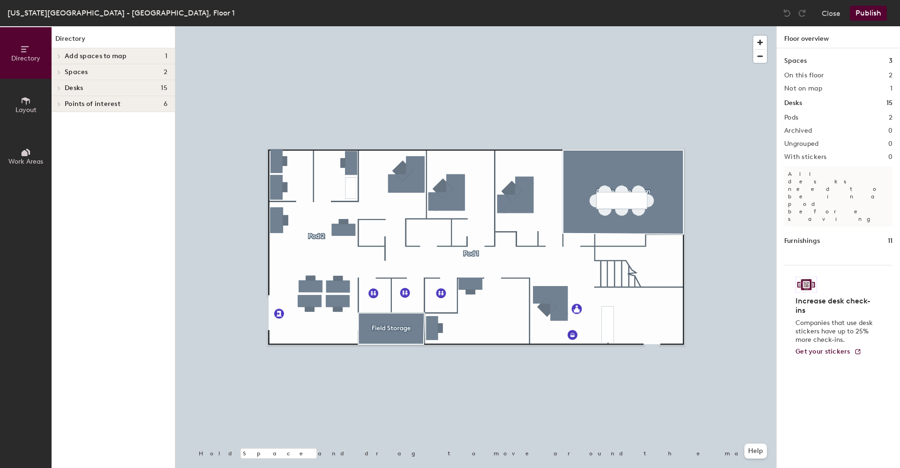
click at [809, 276] on img at bounding box center [806, 284] width 22 height 16
click at [479, 26] on div at bounding box center [475, 26] width 601 height 0
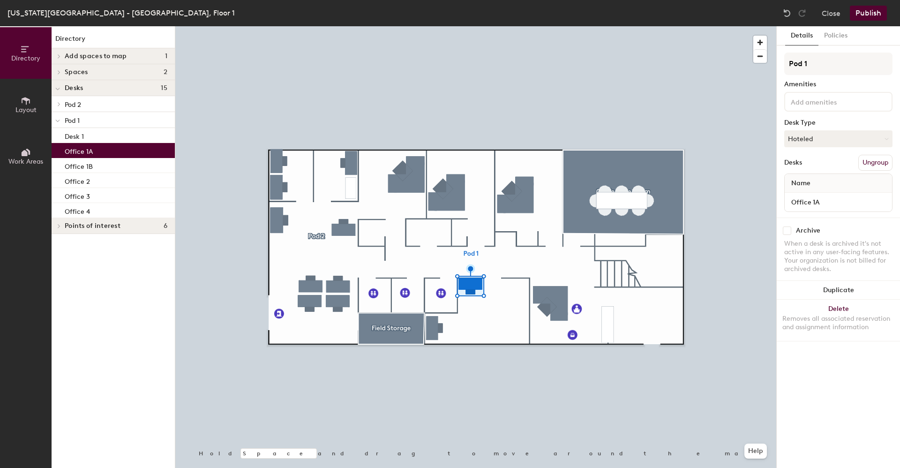
click at [92, 150] on div "Office 1A" at bounding box center [113, 150] width 123 height 15
drag, startPoint x: 92, startPoint y: 150, endPoint x: 77, endPoint y: 150, distance: 15.0
click at [77, 150] on p "Office 1A" at bounding box center [79, 150] width 28 height 11
click at [28, 98] on icon at bounding box center [26, 101] width 10 height 10
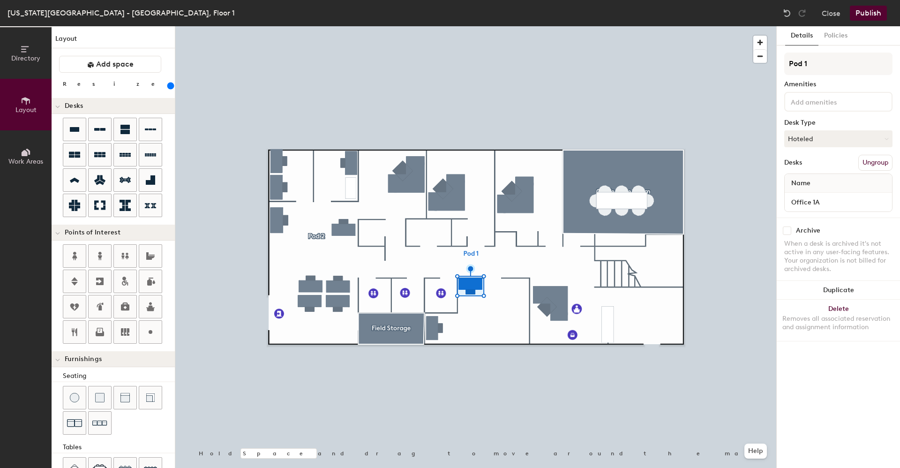
click at [23, 153] on icon at bounding box center [25, 153] width 6 height 6
